Goal: Navigation & Orientation: Find specific page/section

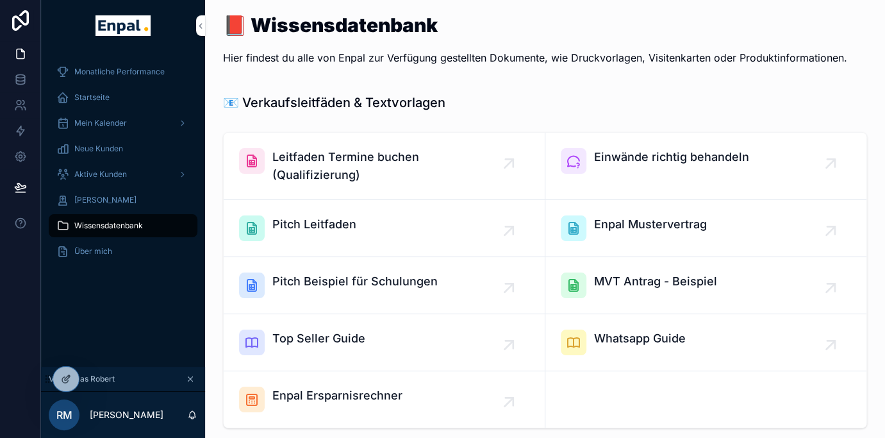
click at [0, 0] on icon at bounding box center [0, 0] width 0 height 0
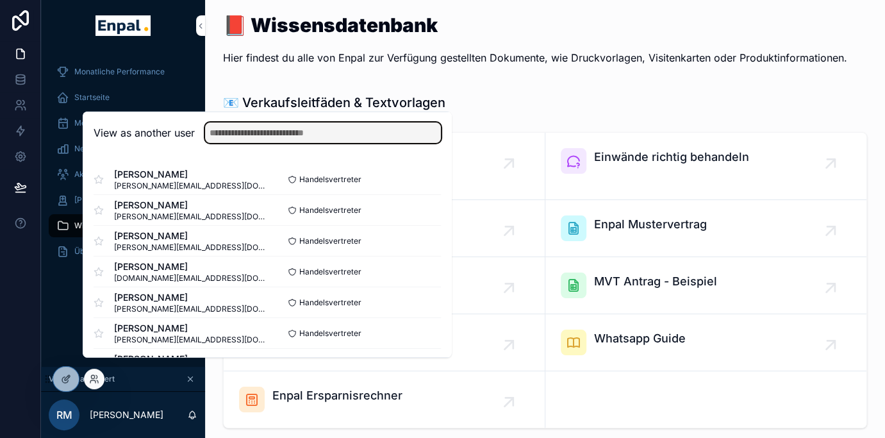
click at [254, 142] on input "text" at bounding box center [323, 132] width 236 height 21
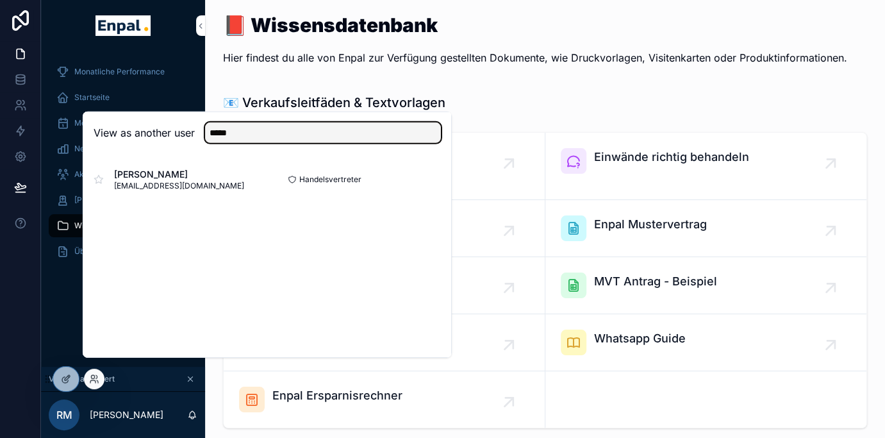
type input "*****"
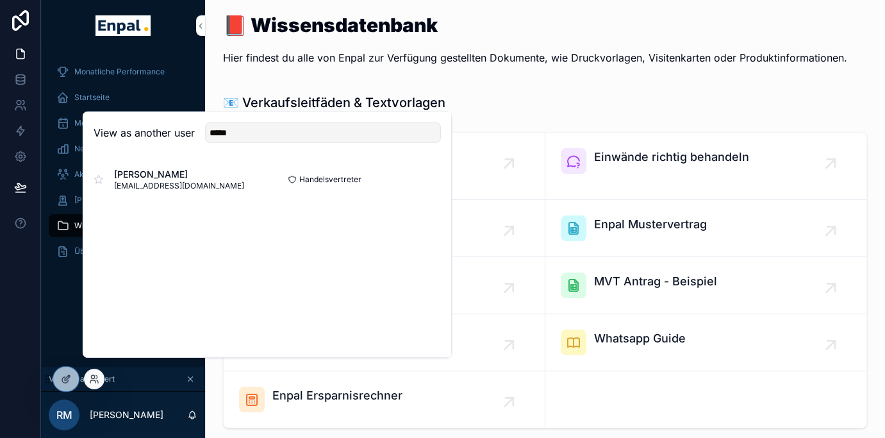
click at [0, 0] on button "Select" at bounding box center [0, 0] width 0 height 0
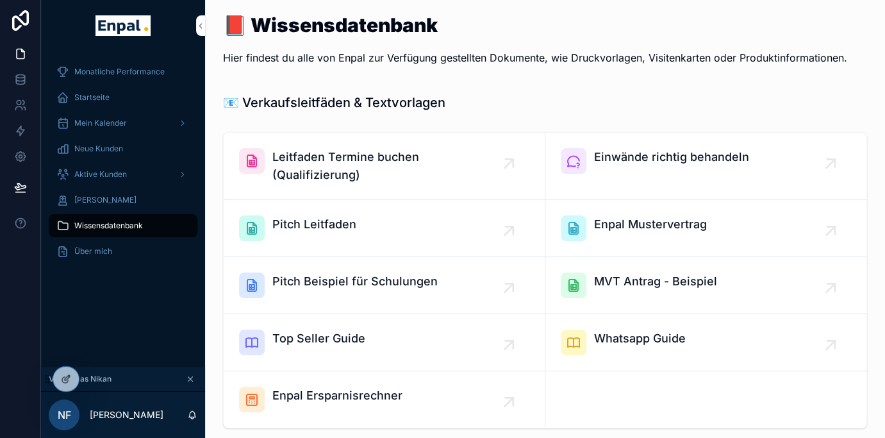
click at [97, 125] on span "Mein Kalender" at bounding box center [100, 123] width 53 height 10
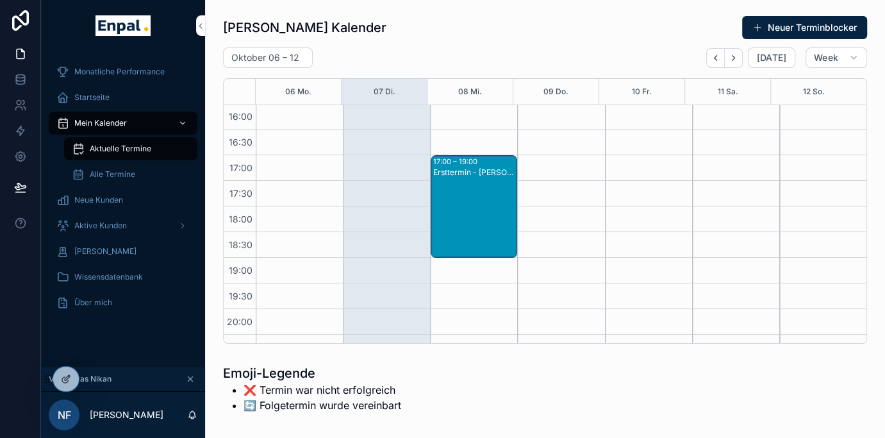
scroll to position [522, 0]
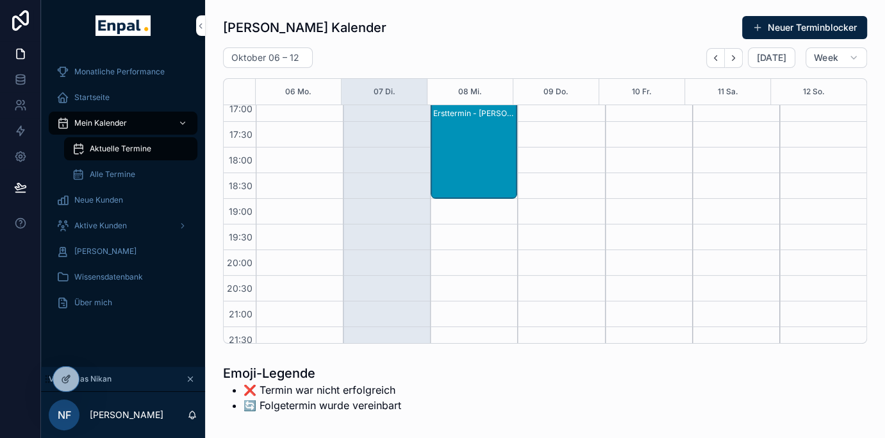
click at [481, 125] on div "Ersttermin - [PERSON_NAME]" at bounding box center [474, 158] width 83 height 100
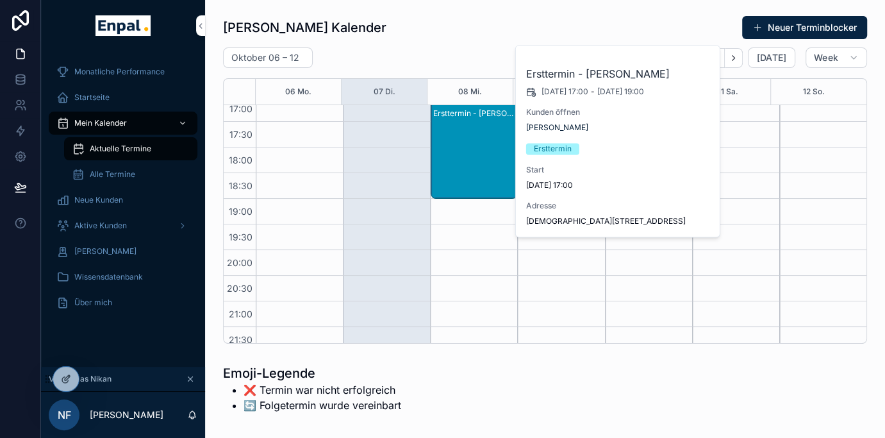
click at [451, 37] on div "[PERSON_NAME] Kalender Neuer Terminblocker" at bounding box center [545, 27] width 644 height 24
